Goal: Find specific page/section: Find specific page/section

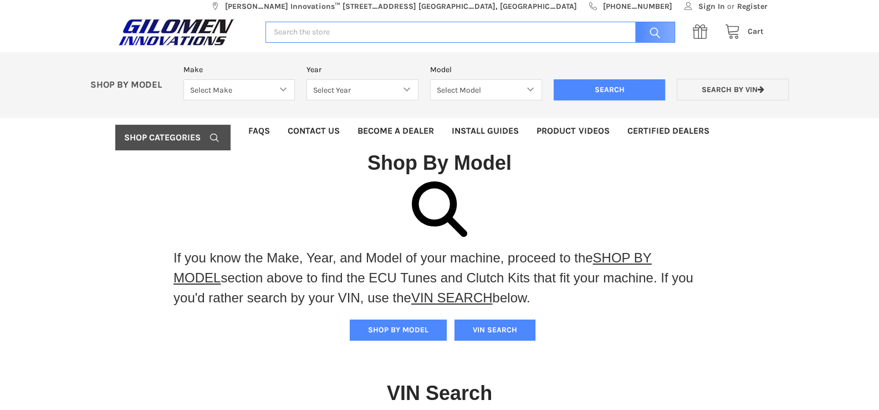
scroll to position [6, 0]
click at [384, 327] on button "SHOP BY MODEL" at bounding box center [398, 329] width 97 height 21
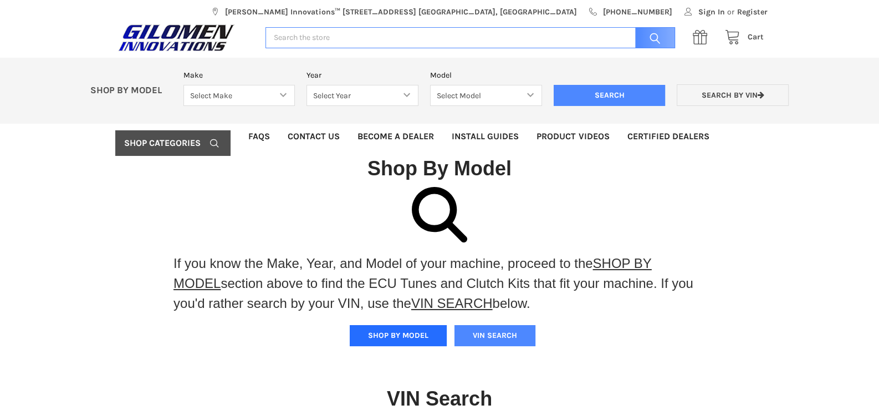
click at [394, 328] on button "SHOP BY MODEL" at bounding box center [398, 335] width 97 height 21
click at [281, 95] on select "Select Make Bobcat UTV Gravely UTV ACE 900 RANGER 570 Ranger 700 / 800 RANGER 9…" at bounding box center [240, 96] width 112 height 22
click at [283, 92] on select "Select Make Bobcat UTV Gravely UTV ACE 900 RANGER 570 Ranger 700 / 800 RANGER 9…" at bounding box center [240, 96] width 112 height 22
select select "330"
click at [184, 85] on select "Select Make Bobcat UTV Gravely UTV ACE 900 RANGER 570 Ranger 700 / 800 RANGER 9…" at bounding box center [240, 96] width 112 height 22
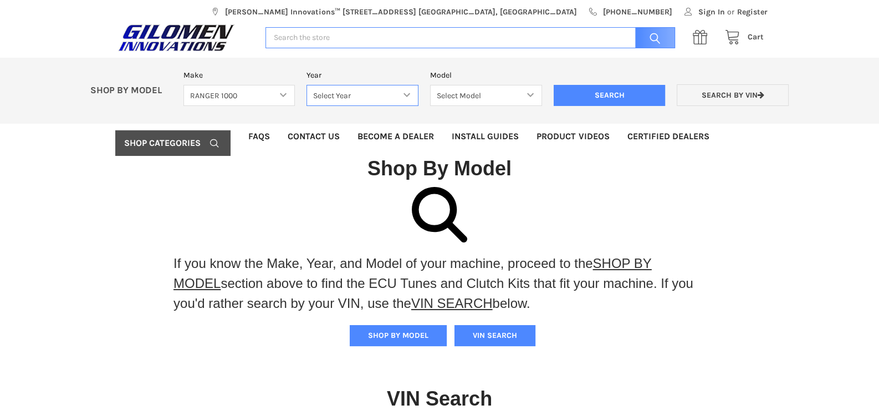
click at [407, 96] on select "Select Year [DATE] 2018 2019 2020 2021 2022 2023 2024 2025" at bounding box center [363, 96] width 112 height 22
select select "493"
click at [307, 85] on select "Select Year [DATE] 2018 2019 2020 2021 2022 2023 2024 2025" at bounding box center [363, 96] width 112 height 22
click at [530, 96] on select "Select Model Ranger 1000 Basic 61 HP SOHC Ranger 1000 Crew Basic 61 HP SOHC Ran…" at bounding box center [486, 96] width 112 height 22
select select "510"
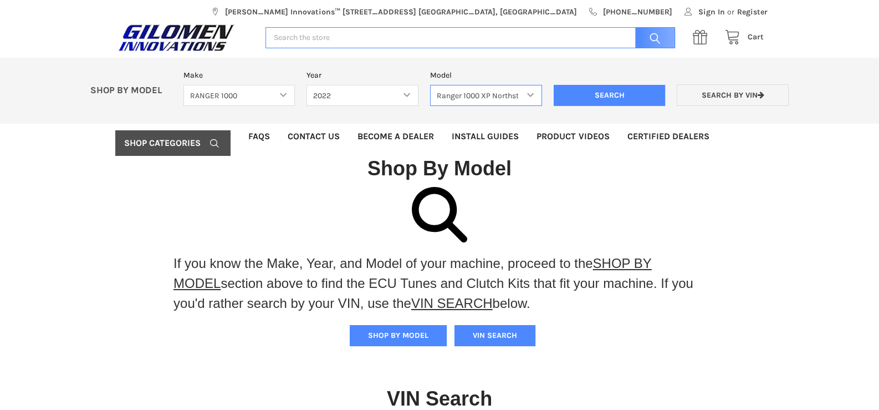
click at [430, 85] on select "Select Model Ranger 1000 Basic 61 HP SOHC Ranger 1000 Crew Basic 61 HP SOHC Ran…" at bounding box center [486, 96] width 112 height 22
click at [627, 100] on input "Search" at bounding box center [610, 95] width 112 height 21
